Goal: Task Accomplishment & Management: Manage account settings

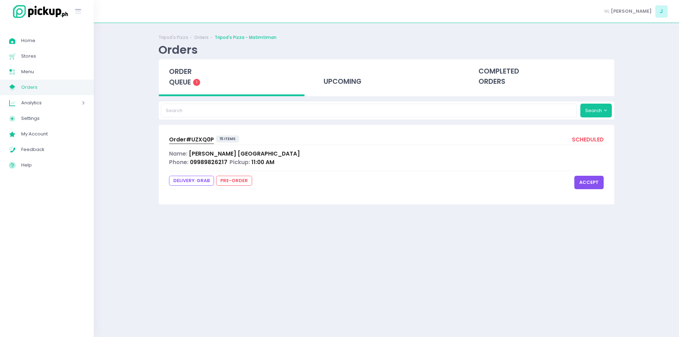
click at [232, 151] on span "[PERSON_NAME]" at bounding box center [244, 153] width 111 height 7
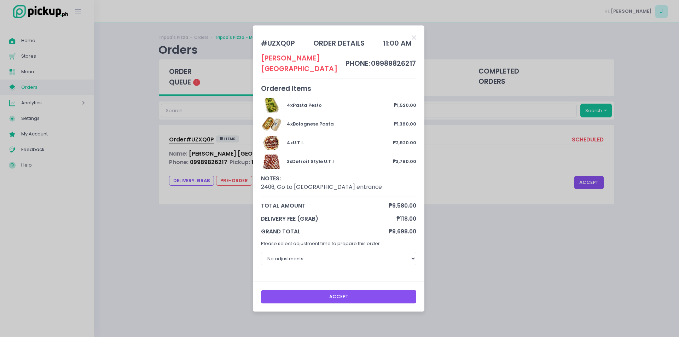
click at [322, 294] on button "Accept" at bounding box center [339, 296] width 156 height 13
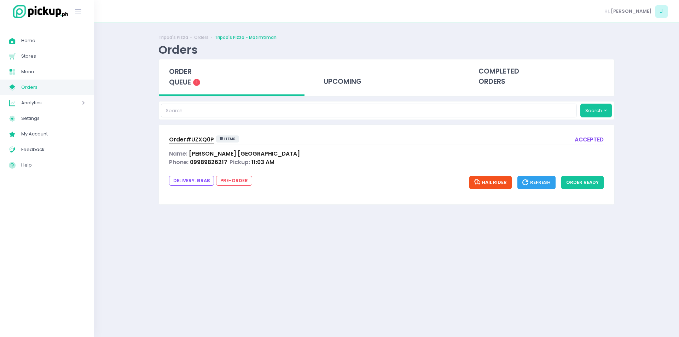
click at [196, 139] on span "Order# UZXQ0P" at bounding box center [191, 139] width 45 height 7
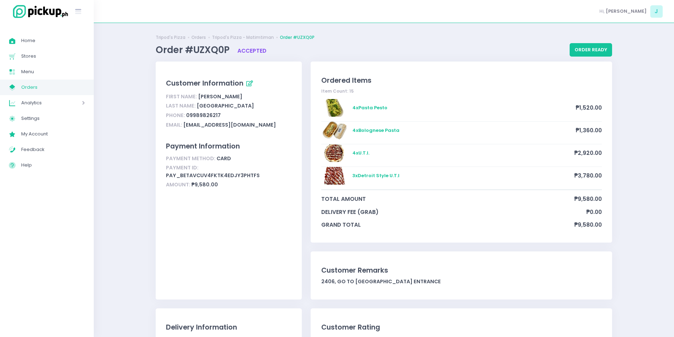
click at [59, 92] on span "Orders" at bounding box center [53, 87] width 64 height 9
